Goal: Contribute content

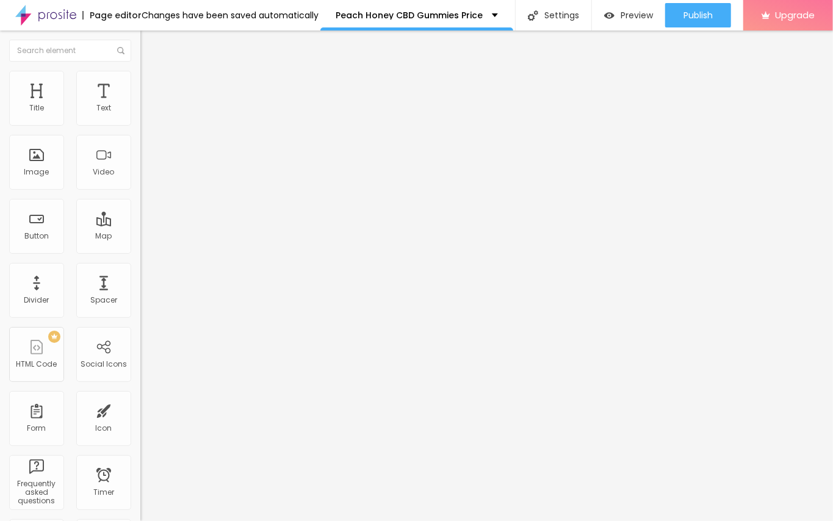
click at [149, 42] on div "Edit Title" at bounding box center [176, 45] width 55 height 10
click at [149, 44] on img "button" at bounding box center [154, 45] width 10 height 10
click at [149, 43] on img "button" at bounding box center [154, 45] width 10 height 10
click at [140, 105] on span "Add image" at bounding box center [165, 100] width 50 height 10
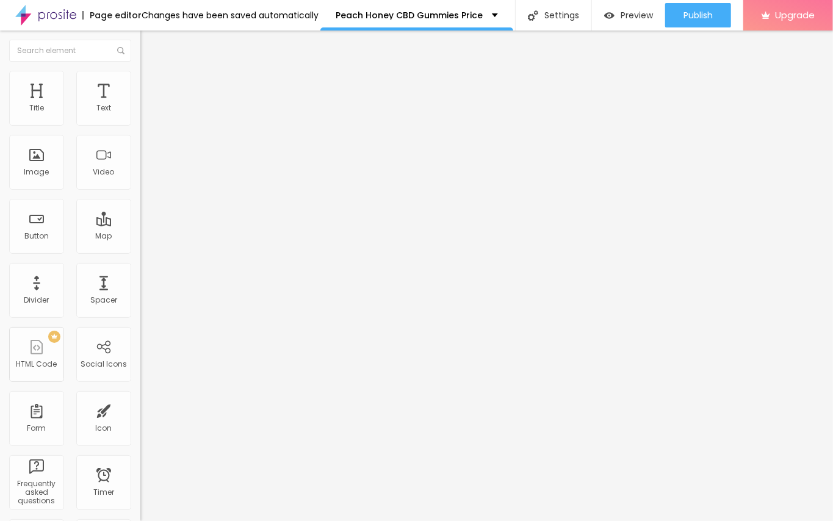
click at [149, 43] on img "button" at bounding box center [154, 45] width 10 height 10
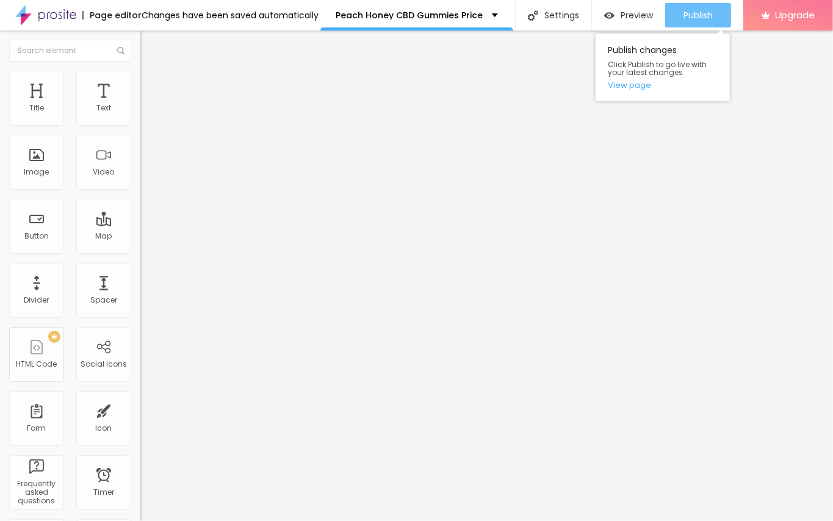
click at [706, 21] on div "Publish" at bounding box center [697, 15] width 29 height 24
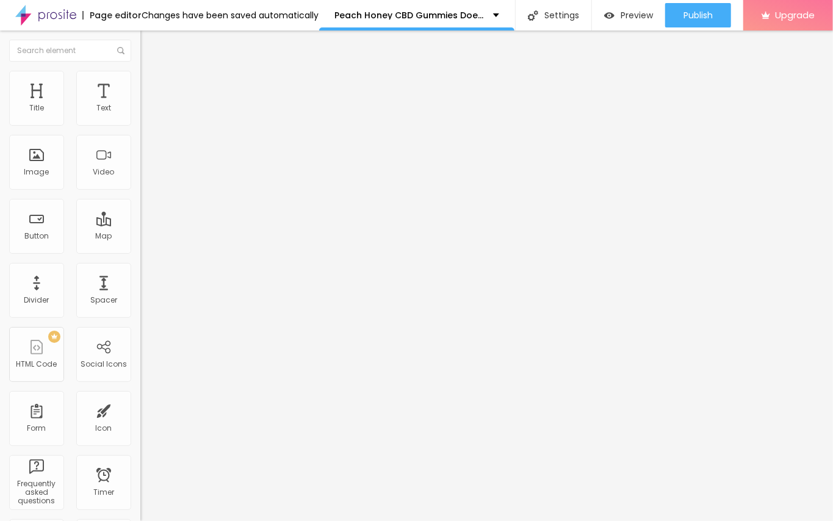
click at [140, 105] on span "Add image" at bounding box center [165, 100] width 50 height 10
click at [149, 43] on div "Edit Image" at bounding box center [181, 45] width 64 height 10
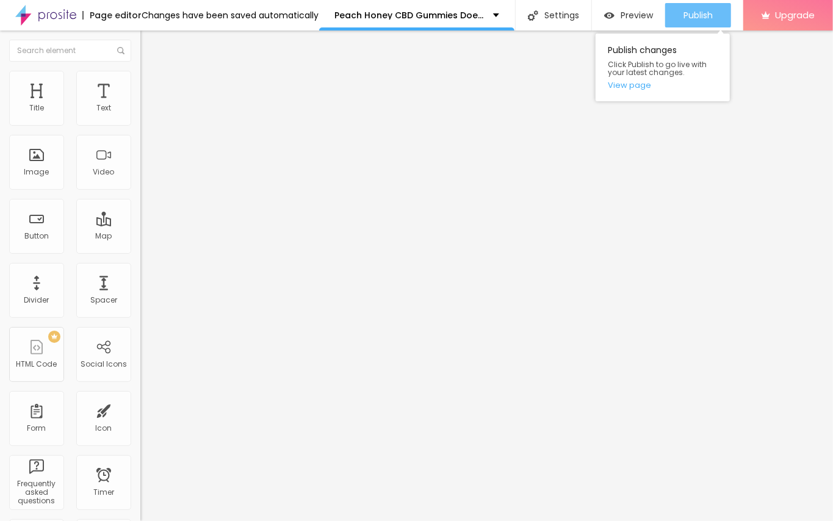
click at [676, 10] on button "Publish" at bounding box center [698, 15] width 66 height 24
